Goal: Task Accomplishment & Management: Use online tool/utility

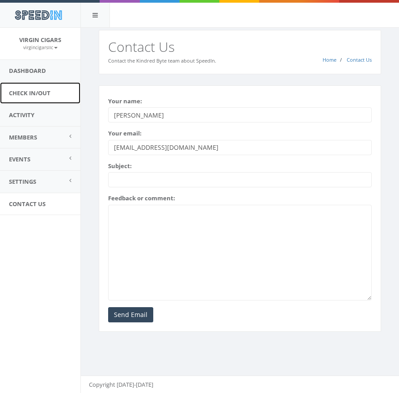
click at [47, 96] on link "Check In/Out" at bounding box center [40, 93] width 81 height 22
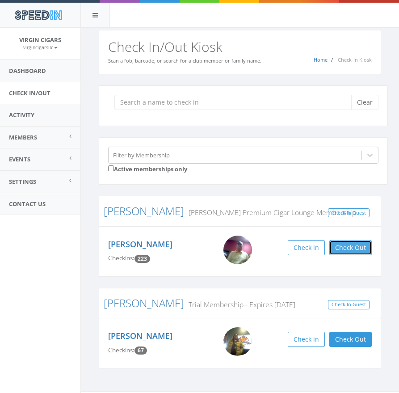
click at [345, 247] on button "Check Out" at bounding box center [351, 247] width 42 height 15
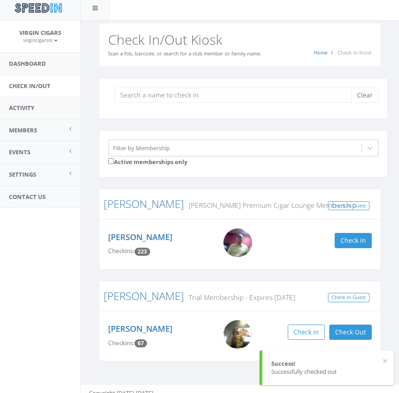
scroll to position [11, 0]
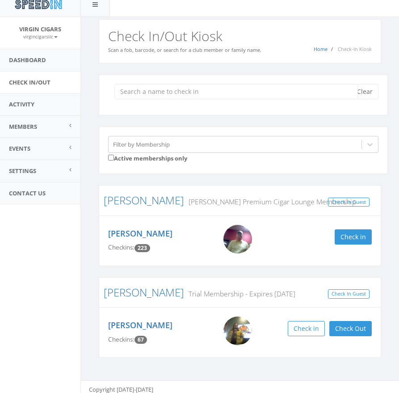
click at [174, 91] on input "search" at bounding box center [236, 91] width 244 height 15
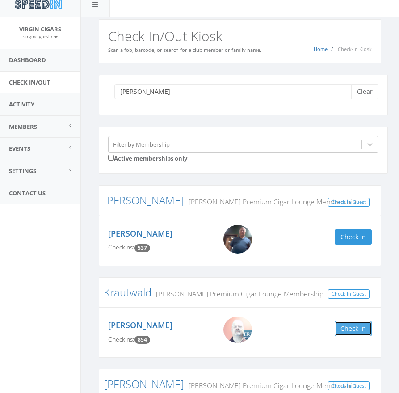
click at [359, 326] on button "Check in" at bounding box center [353, 328] width 37 height 15
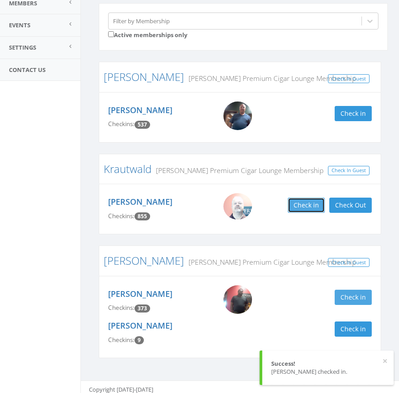
scroll to position [140, 0]
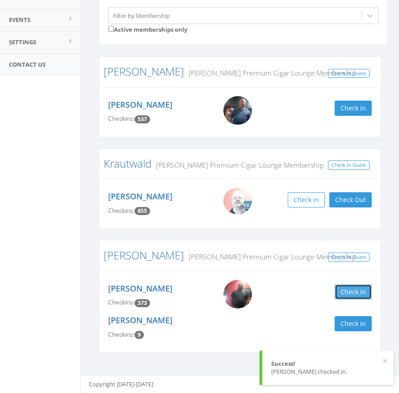
click at [356, 288] on button "Check in" at bounding box center [353, 291] width 37 height 15
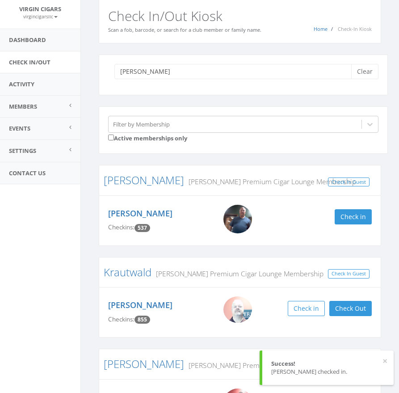
scroll to position [30, 0]
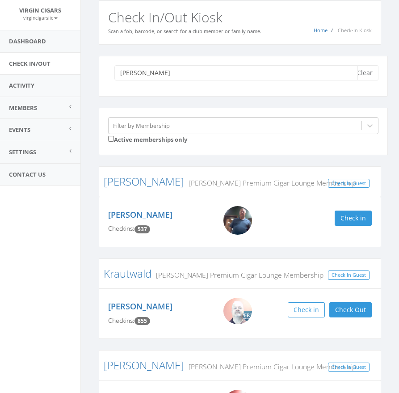
drag, startPoint x: 150, startPoint y: 78, endPoint x: 76, endPoint y: 60, distance: 75.8
click at [76, 60] on body "SpeedIn SpeedIn Virgin Cigars virgincigarsllc My Profile Logout Dashboard Check…" at bounding box center [199, 166] width 399 height 393
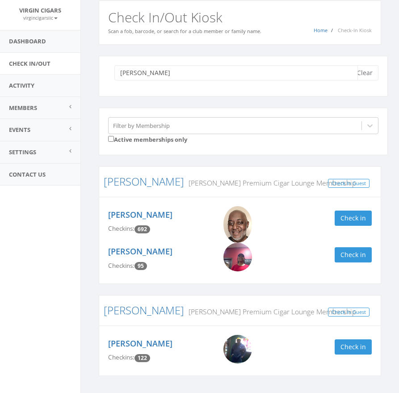
scroll to position [31, 0]
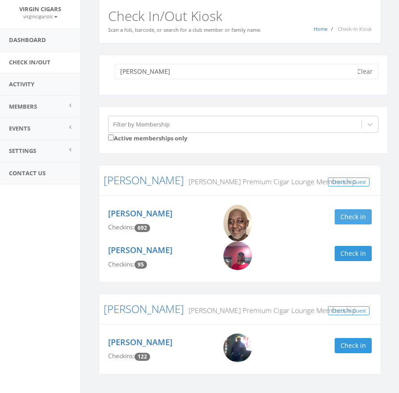
type input "reese"
click at [349, 217] on button "Check in" at bounding box center [353, 216] width 37 height 15
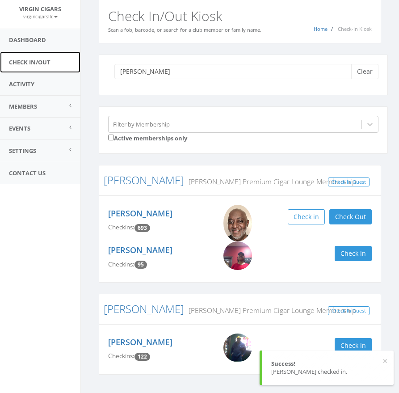
click at [39, 62] on link "Check In/Out" at bounding box center [40, 62] width 81 height 22
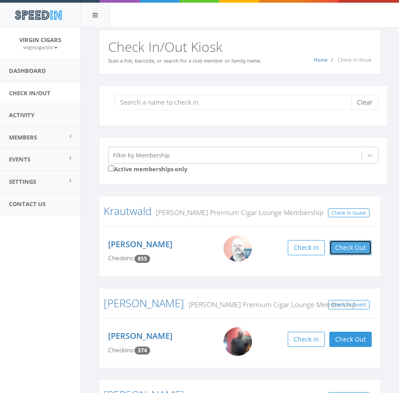
click at [358, 250] on button "Check Out" at bounding box center [351, 247] width 42 height 15
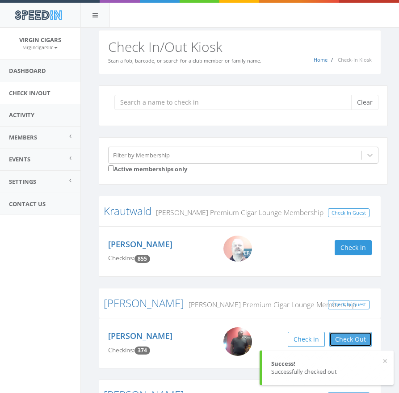
scroll to position [0, 0]
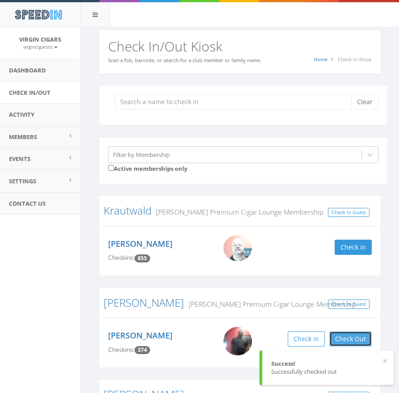
drag, startPoint x: 352, startPoint y: 338, endPoint x: 350, endPoint y: 333, distance: 6.0
click at [353, 337] on button "Check Out" at bounding box center [351, 338] width 42 height 15
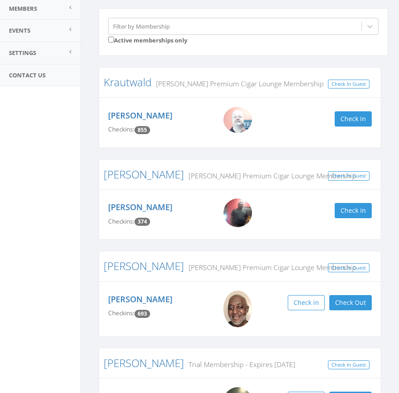
scroll to position [143, 0]
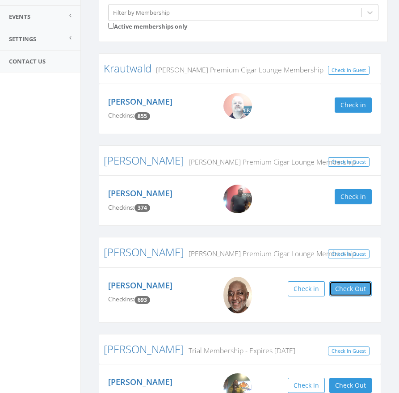
click at [351, 289] on button "Check Out" at bounding box center [351, 288] width 42 height 15
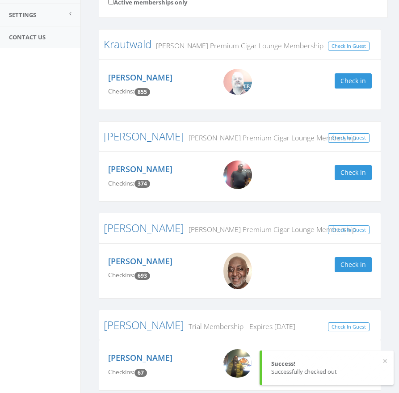
scroll to position [205, 0]
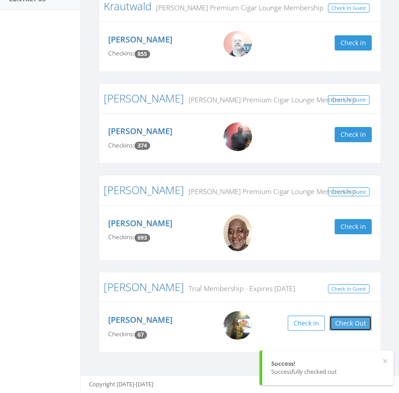
click at [359, 329] on button "Check Out" at bounding box center [351, 323] width 42 height 15
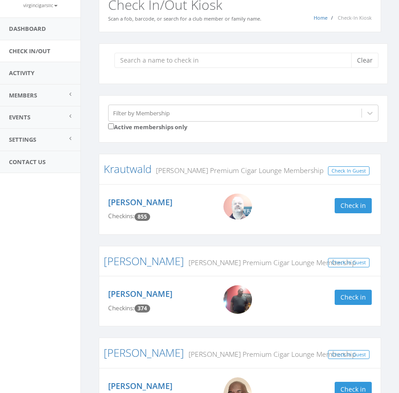
scroll to position [43, 0]
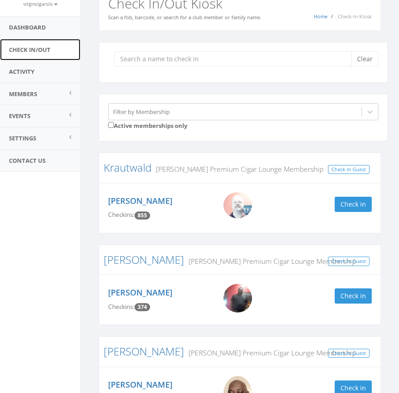
click at [42, 53] on link "Check In/Out" at bounding box center [40, 50] width 81 height 22
